Goal: Task Accomplishment & Management: Manage account settings

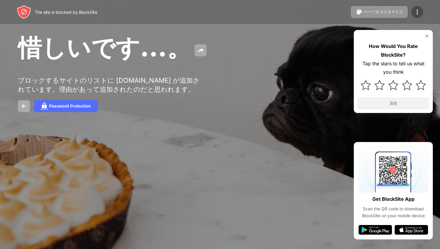
click at [421, 10] on div at bounding box center [417, 12] width 12 height 12
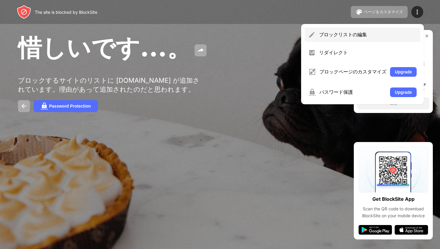
click at [364, 38] on div "ブロックリストの編集" at bounding box center [368, 34] width 98 height 7
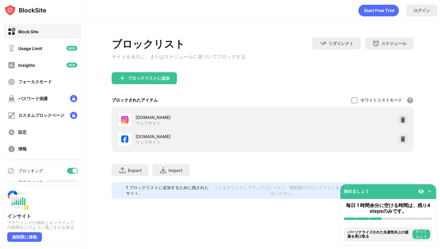
click at [401, 133] on div "facebook.com ウェブサイト" at bounding box center [262, 138] width 295 height 19
click at [402, 140] on img at bounding box center [403, 139] width 6 height 6
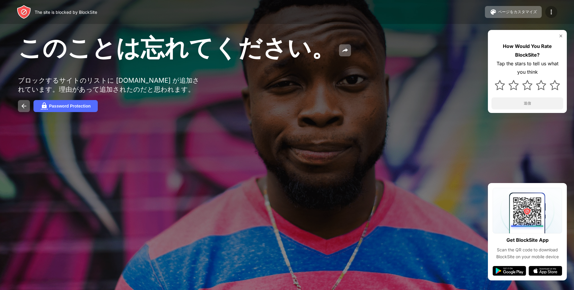
click at [552, 12] on img at bounding box center [551, 11] width 7 height 7
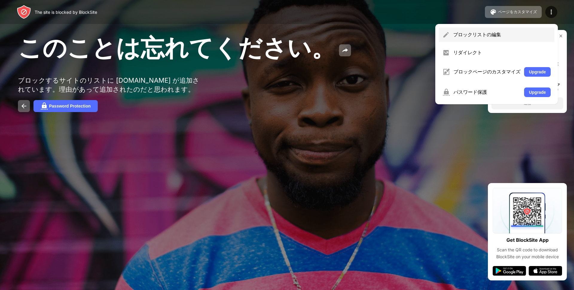
click at [492, 35] on div "ブロックリストの編集" at bounding box center [503, 34] width 98 height 7
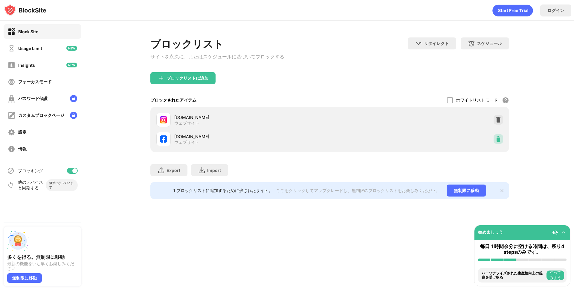
click at [495, 139] on div at bounding box center [499, 139] width 10 height 10
